Goal: Obtain resource: Obtain resource

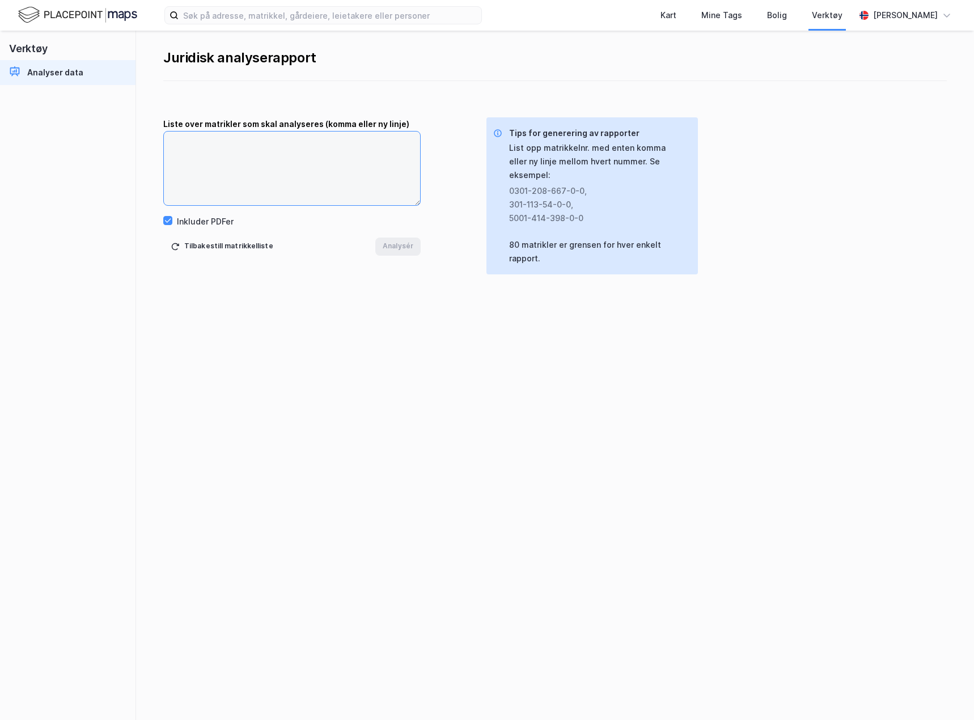
click at [230, 142] on textarea at bounding box center [292, 169] width 256 height 74
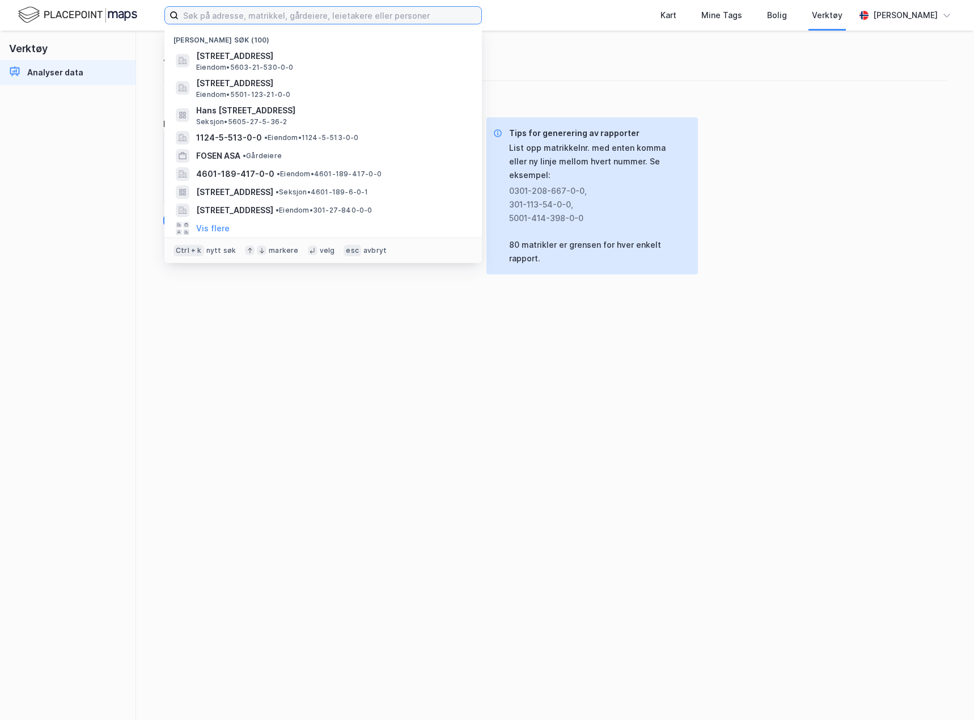
click at [227, 21] on input at bounding box center [330, 15] width 303 height 17
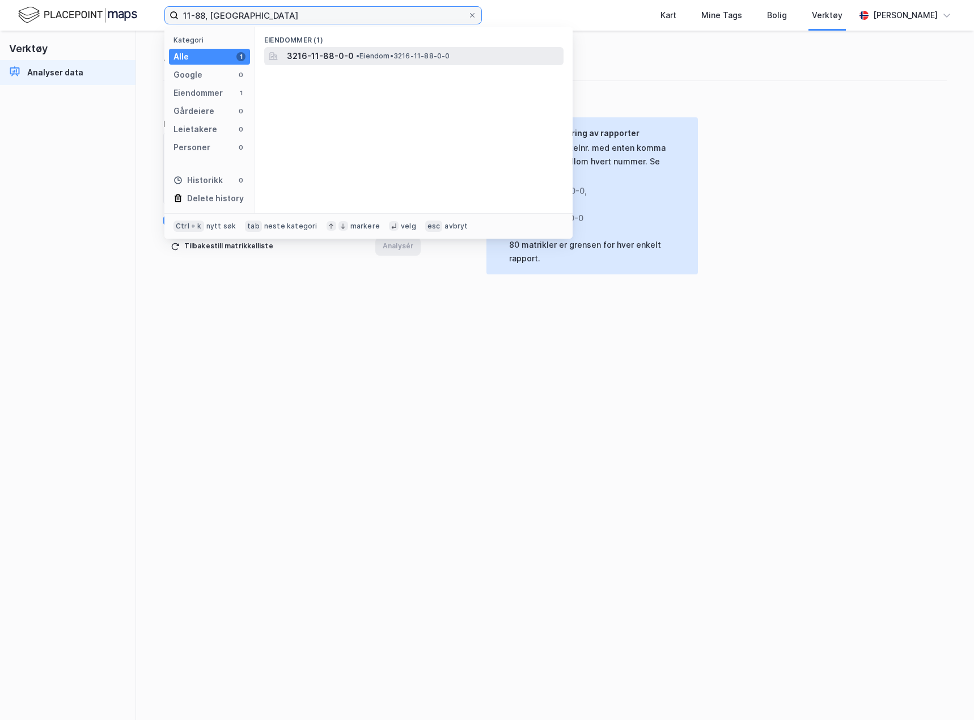
type input "11-88, [GEOGRAPHIC_DATA]"
click at [290, 57] on span "3216-11-88-0-0" at bounding box center [320, 56] width 67 height 14
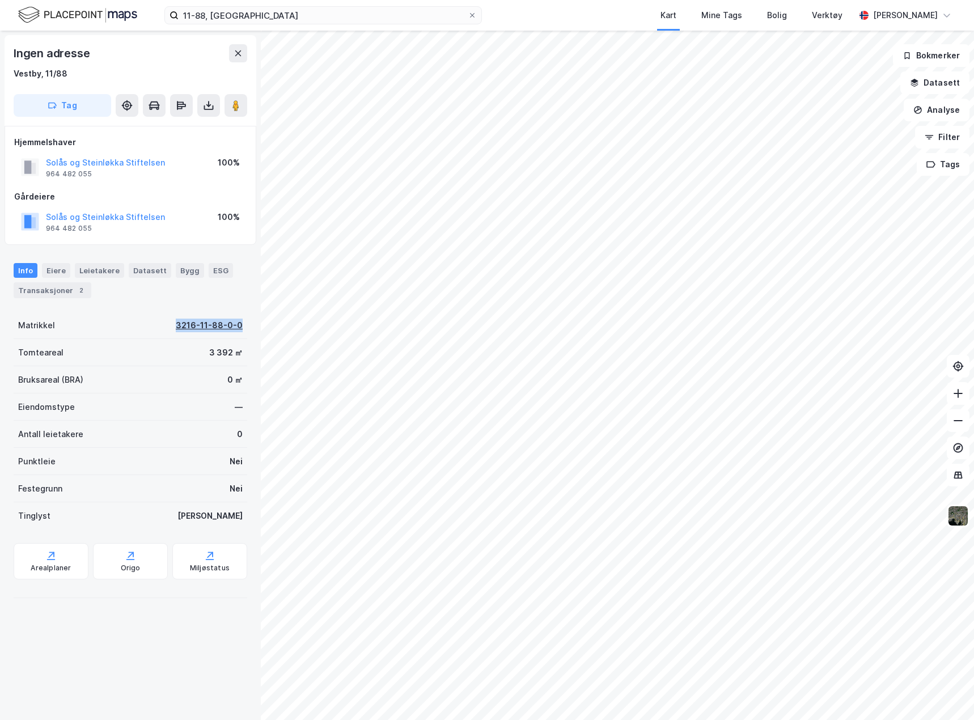
drag, startPoint x: 240, startPoint y: 328, endPoint x: 172, endPoint y: 329, distance: 68.0
click at [172, 329] on div "Ingen adresse Vestby, 11/88 Tag Hjemmelshaver Solås og Steinløkka Stiftelsen 96…" at bounding box center [130, 375] width 261 height 689
copy div "3216-11-88-0-0"
click at [846, 18] on div "Verktøy" at bounding box center [826, 15] width 37 height 20
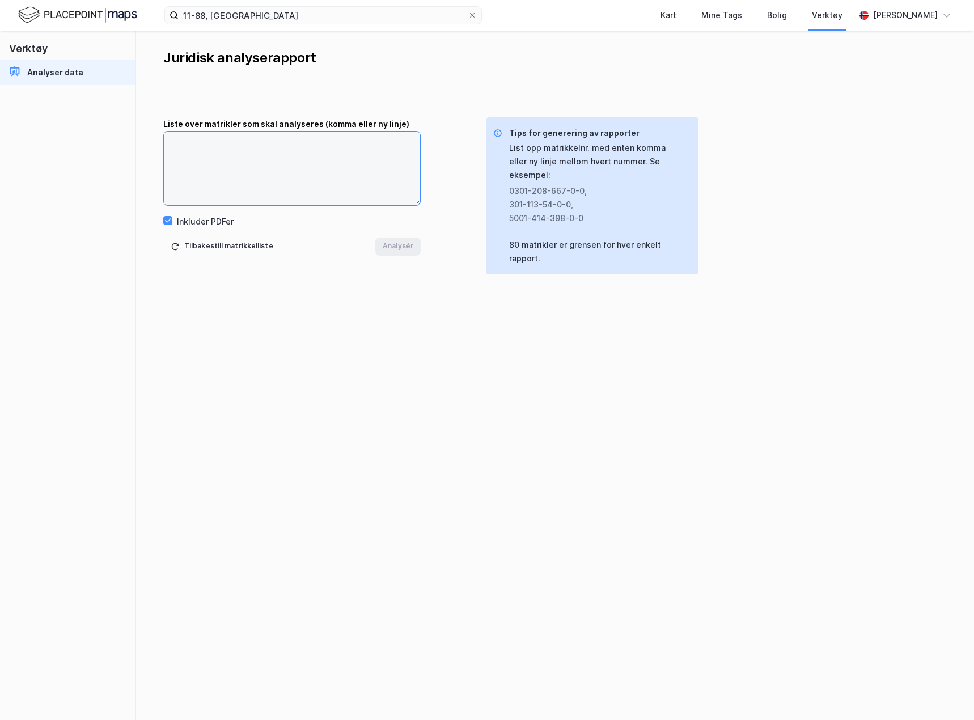
click at [271, 155] on textarea at bounding box center [292, 169] width 256 height 74
paste textarea "3216-11-88-0-0"
type textarea "3216-11-88-0-0"
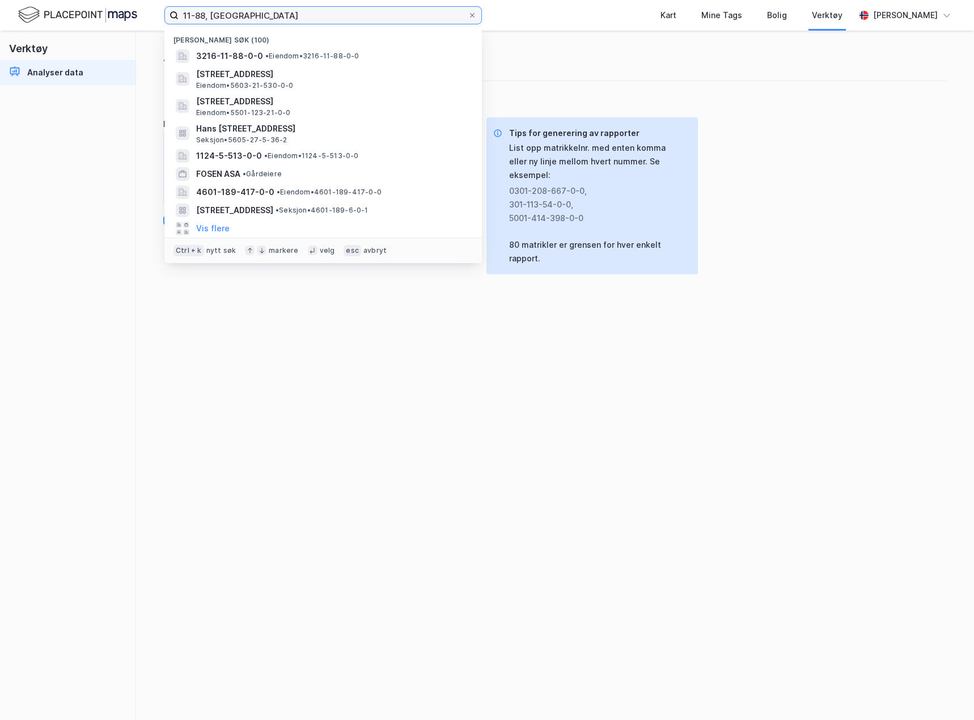
click at [256, 15] on input "11-88, [GEOGRAPHIC_DATA]" at bounding box center [323, 15] width 289 height 17
click at [257, 56] on span "3216-11-88-0-0" at bounding box center [229, 56] width 67 height 14
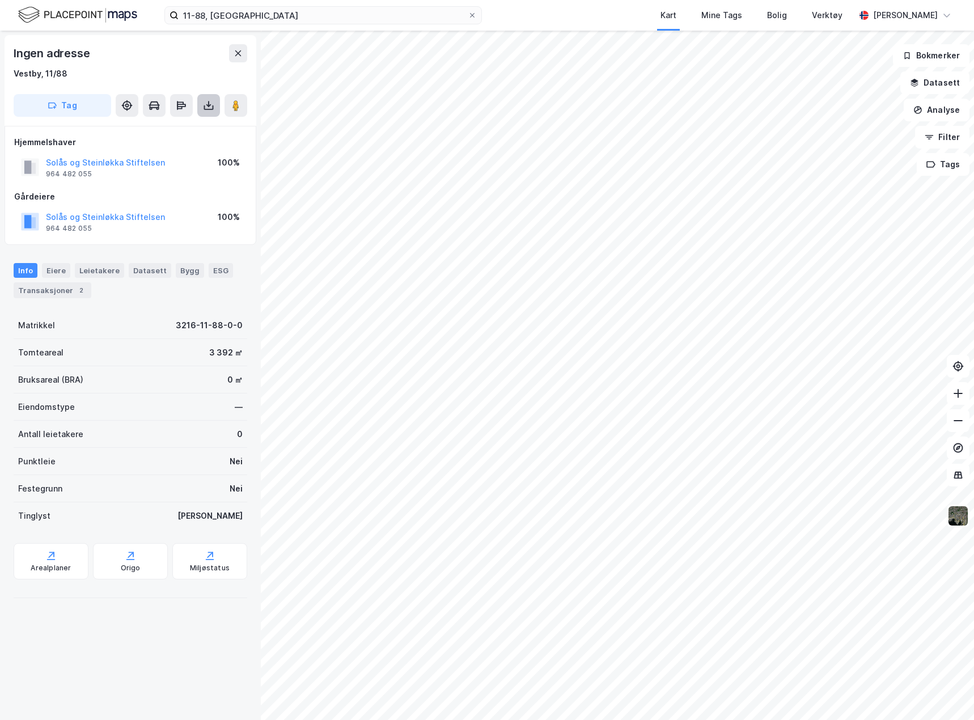
click at [214, 103] on button at bounding box center [208, 105] width 23 height 23
click at [176, 129] on div "Last ned grunnbok" at bounding box center [153, 128] width 66 height 9
